Goal: Task Accomplishment & Management: Manage account settings

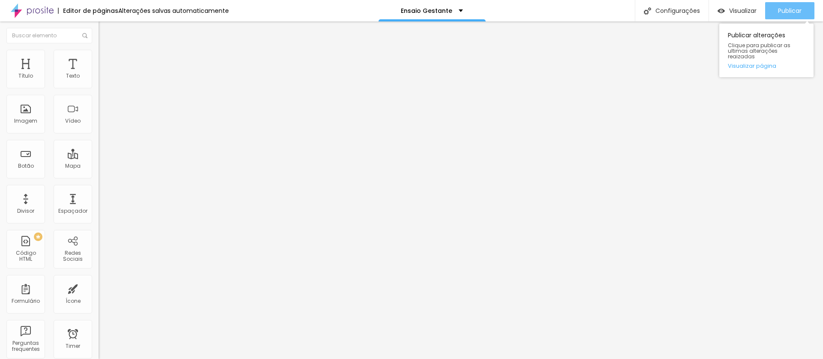
click at [800, 14] on span "Publicar" at bounding box center [790, 10] width 24 height 7
click at [805, 10] on button "Publicar" at bounding box center [789, 10] width 49 height 17
click at [799, 13] on span "Publicar" at bounding box center [790, 10] width 24 height 7
